Goal: Navigation & Orientation: Understand site structure

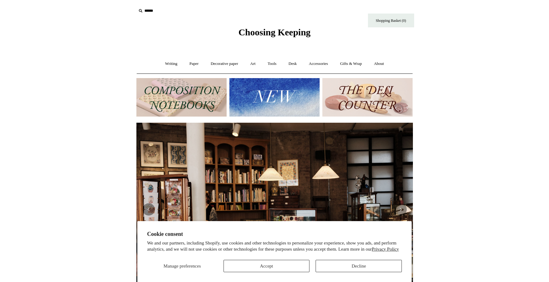
click at [343, 264] on button "Decline" at bounding box center [359, 266] width 86 height 12
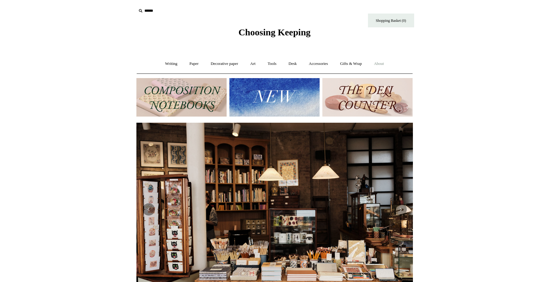
click at [383, 63] on link "About +" at bounding box center [378, 64] width 21 height 16
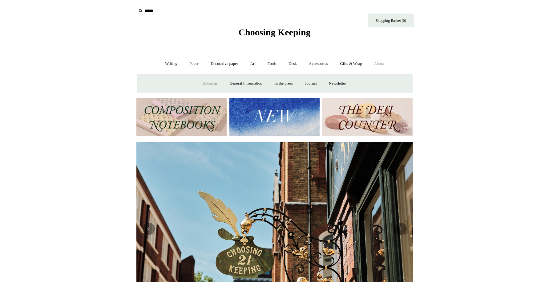
scroll to position [0, 325]
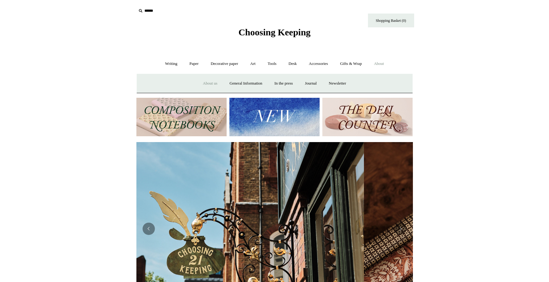
click at [206, 82] on link "About us" at bounding box center [210, 83] width 26 height 16
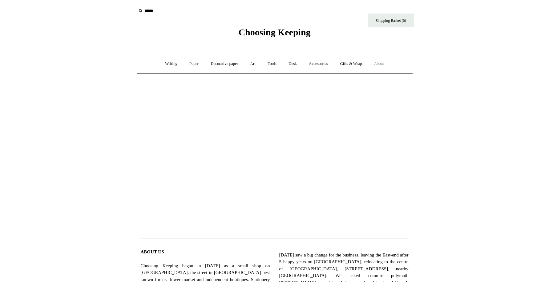
click at [383, 63] on link "About +" at bounding box center [378, 64] width 21 height 16
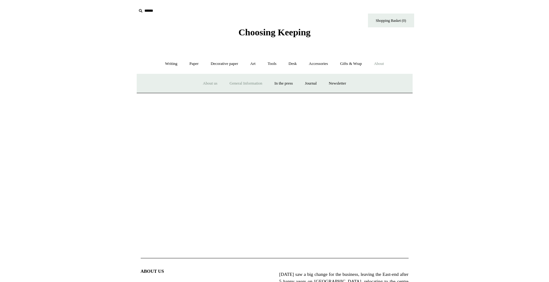
click at [250, 83] on link "General Information" at bounding box center [246, 83] width 44 height 16
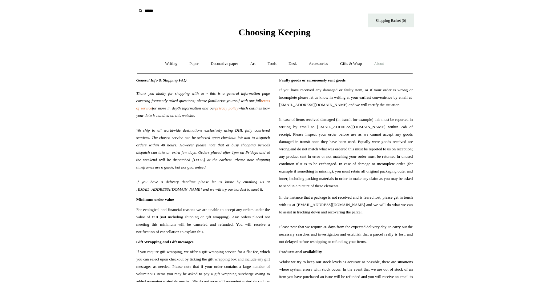
click at [382, 65] on link "About +" at bounding box center [378, 64] width 21 height 16
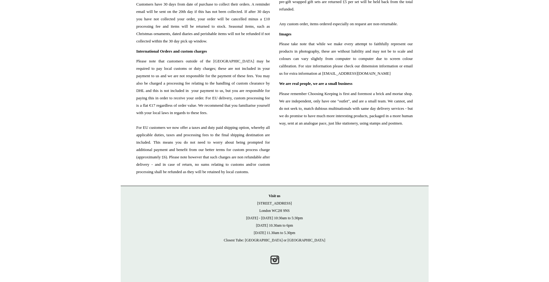
scroll to position [703, 0]
click at [273, 261] on link "Instagram" at bounding box center [275, 260] width 14 height 14
